Goal: Understand process/instructions: Learn how to perform a task or action

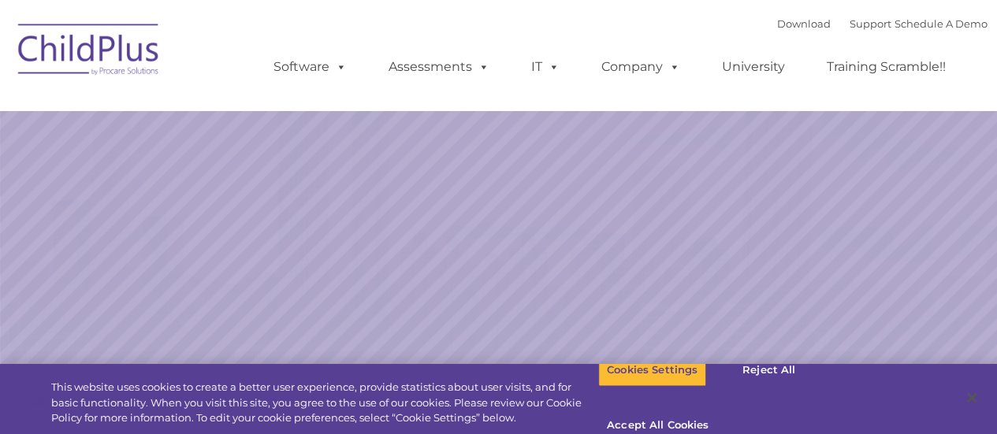
select select "MEDIUM"
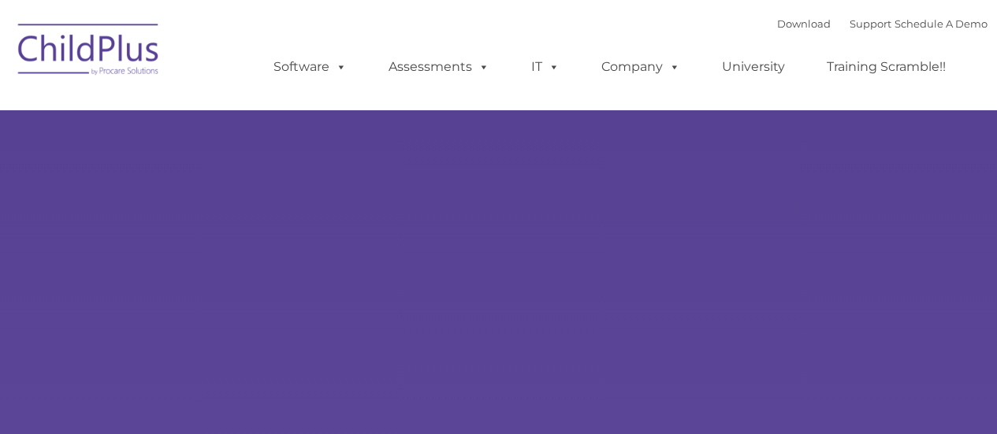
type input ""
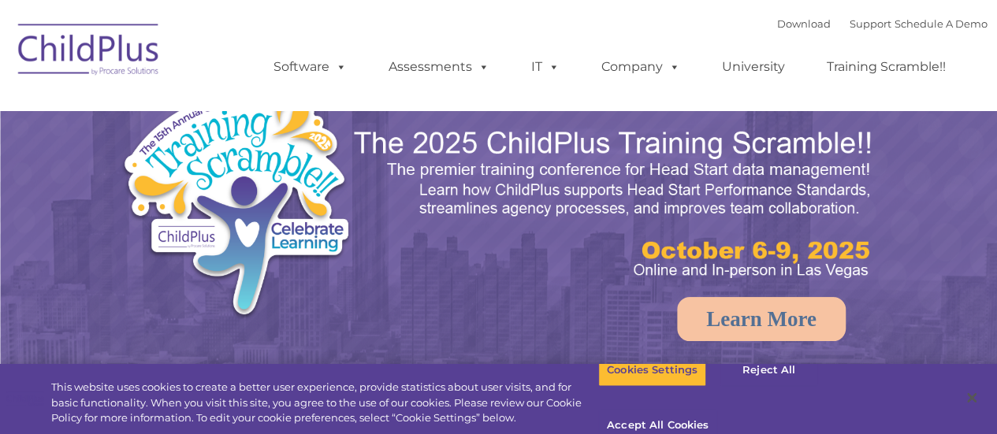
select select "MEDIUM"
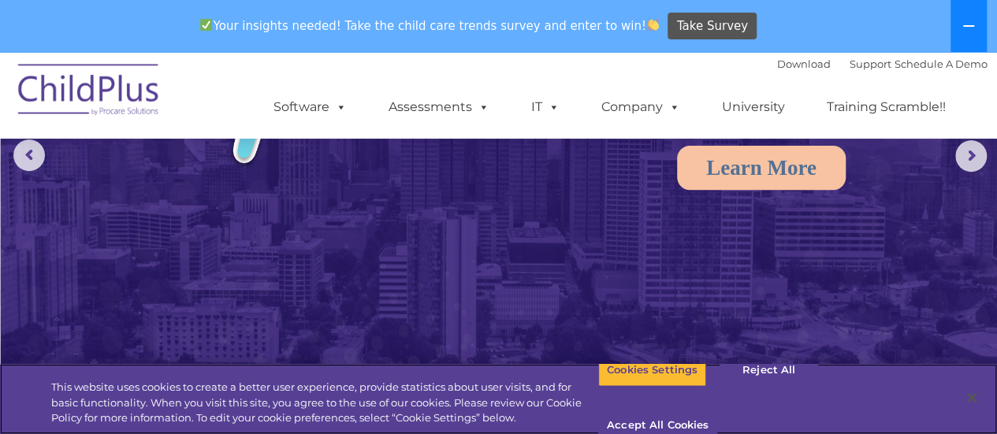
scroll to position [197, 0]
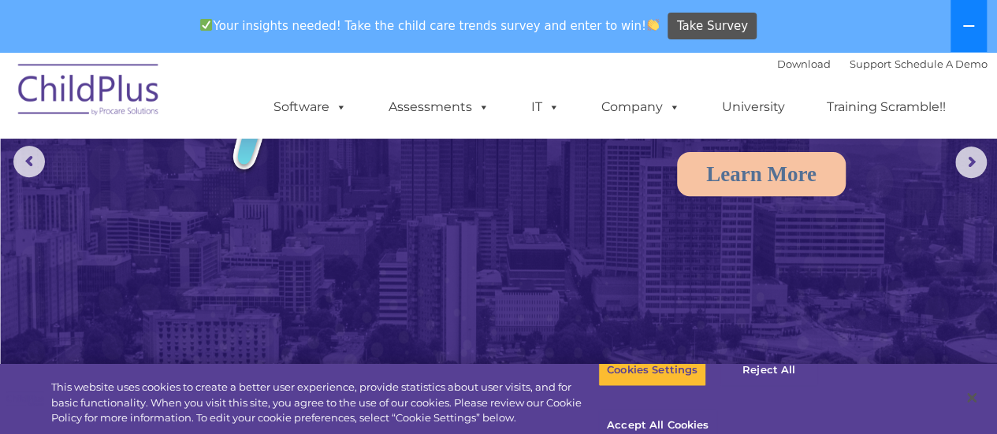
click at [968, 25] on icon at bounding box center [968, 26] width 11 height 2
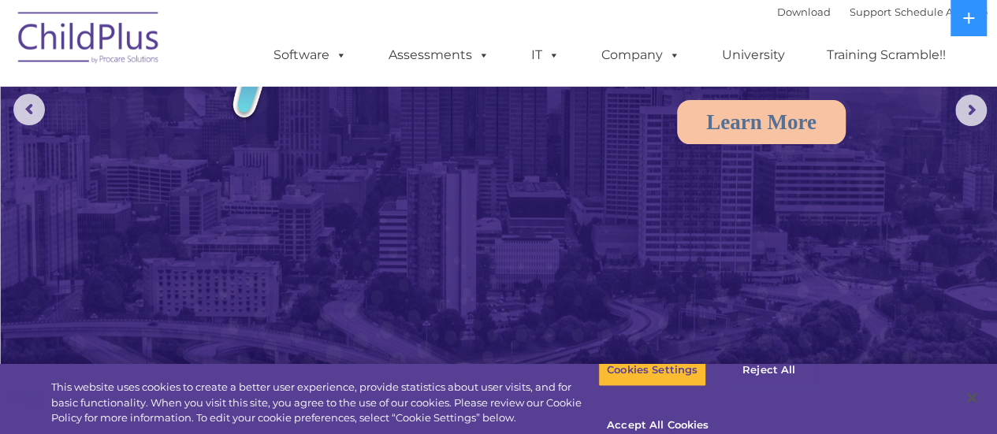
click at [892, 262] on img at bounding box center [499, 116] width 997 height 627
click at [55, 33] on img at bounding box center [89, 40] width 158 height 79
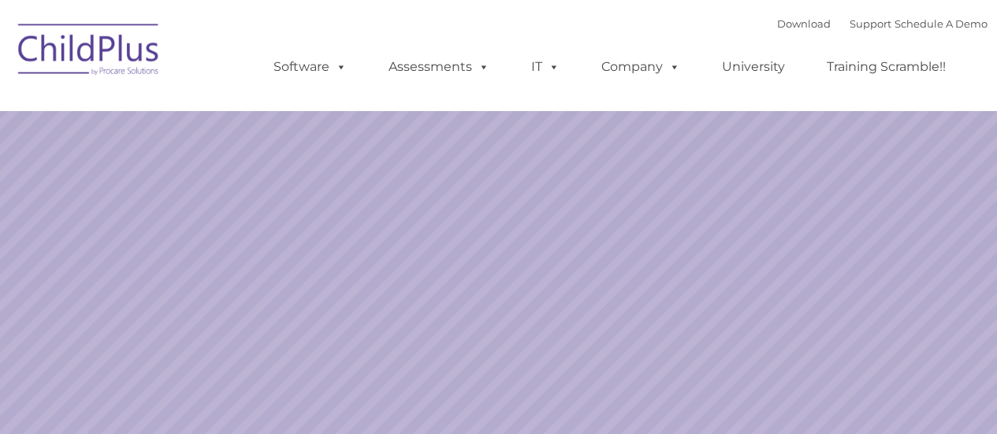
select select "MEDIUM"
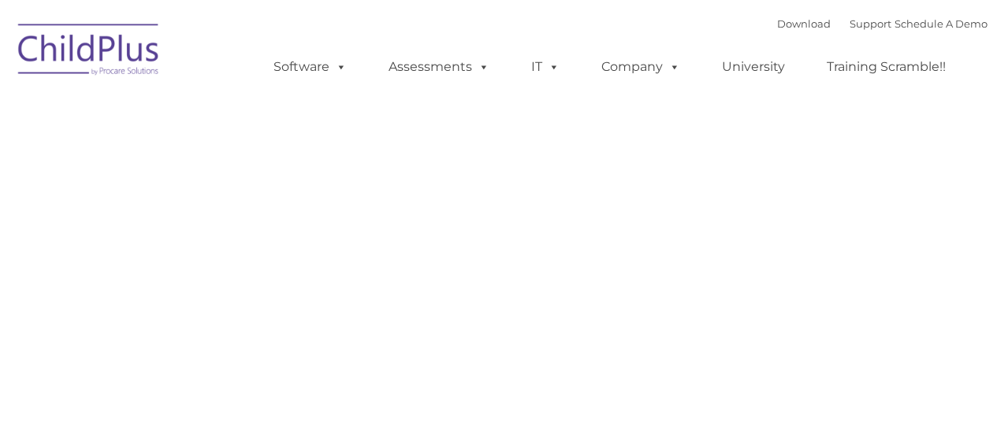
type input ""
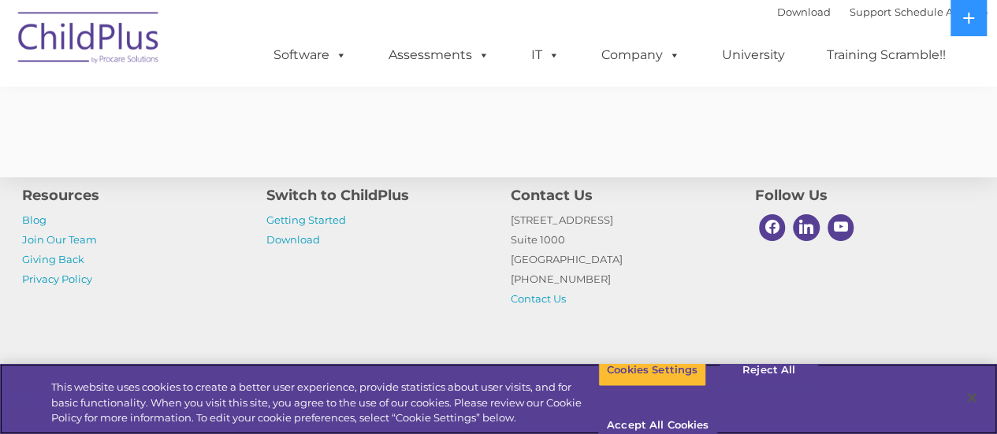
scroll to position [3260, 0]
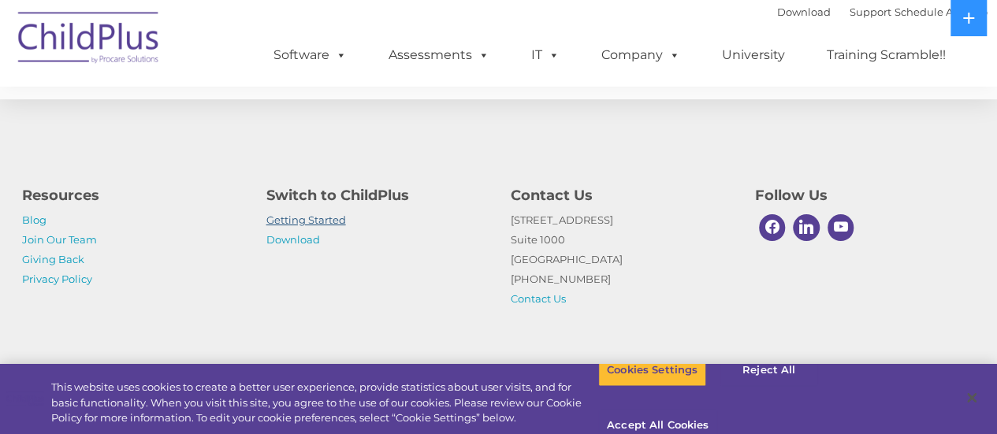
click at [314, 217] on link "Getting Started" at bounding box center [306, 220] width 80 height 13
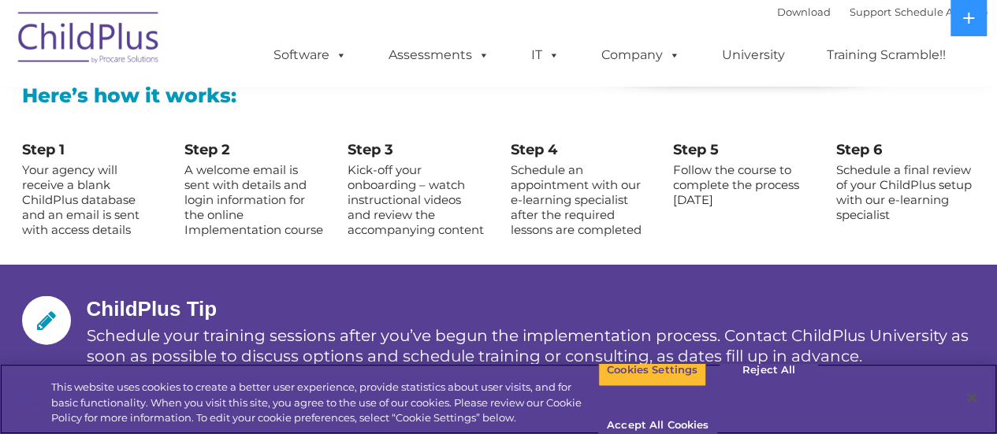
scroll to position [1764, 0]
